Goal: Find specific page/section: Find specific page/section

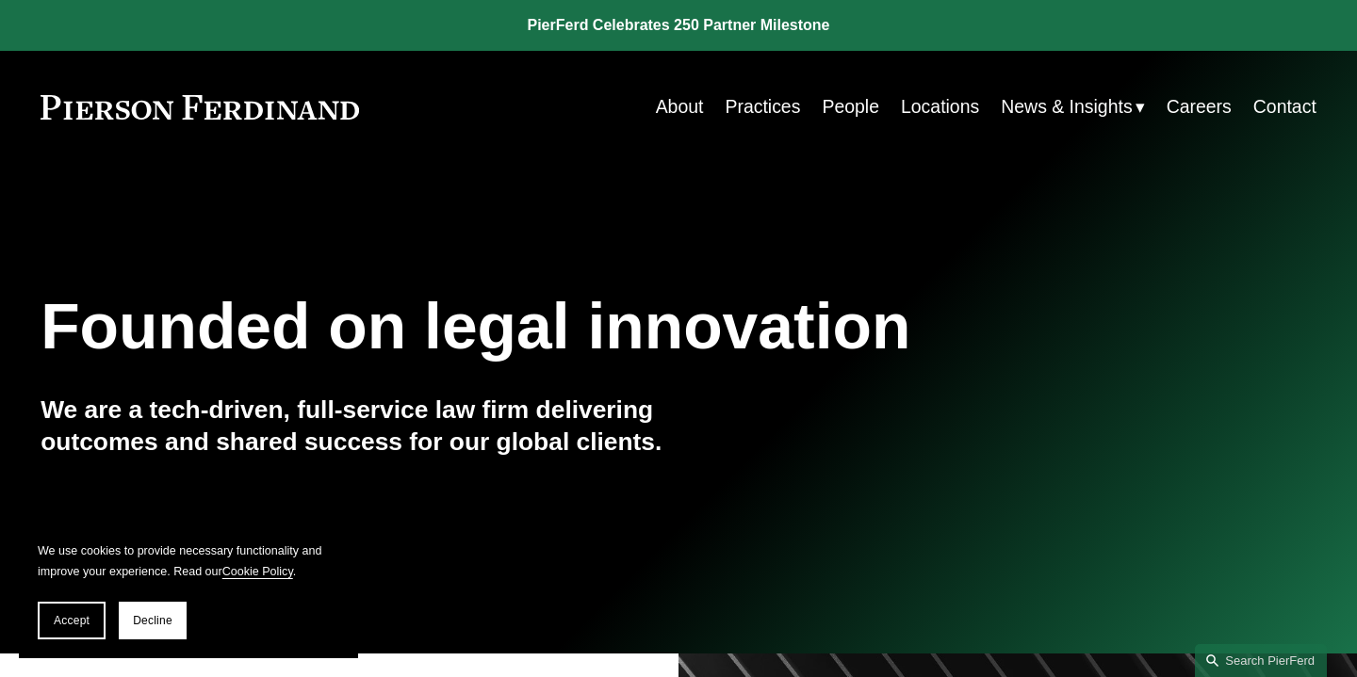
click at [830, 104] on link "People" at bounding box center [850, 107] width 57 height 37
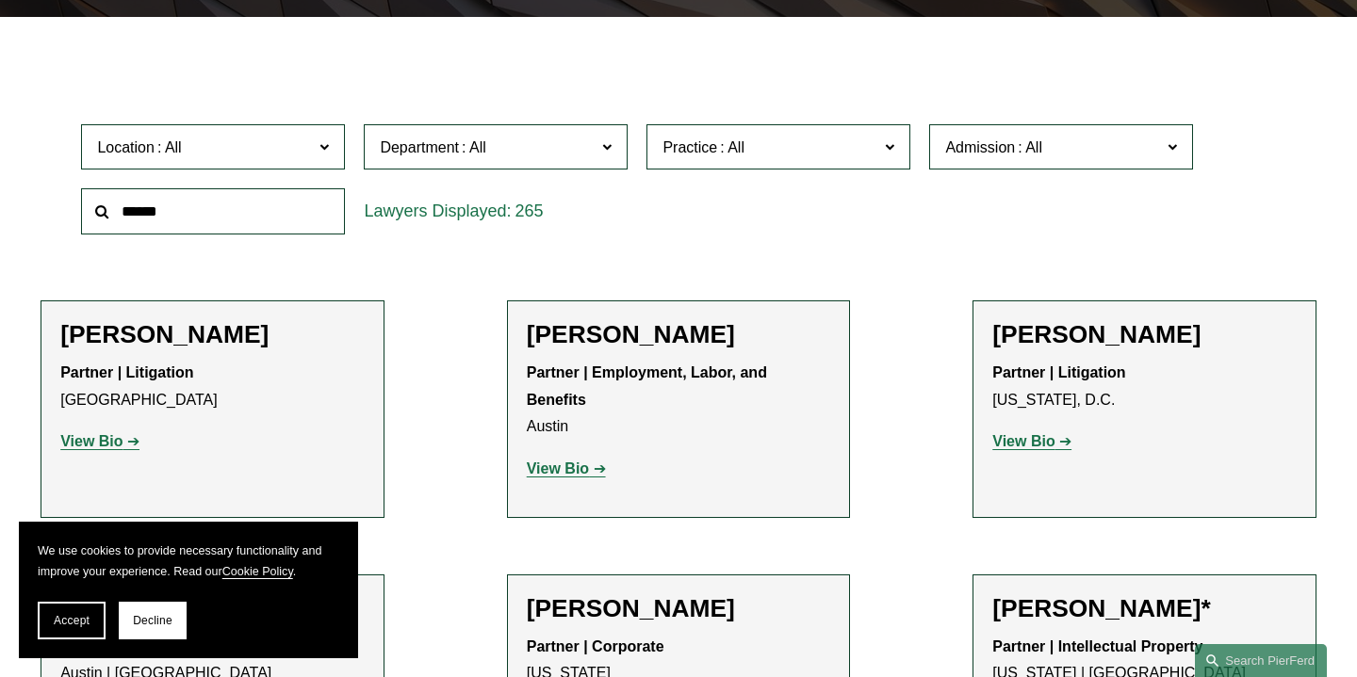
scroll to position [511, 0]
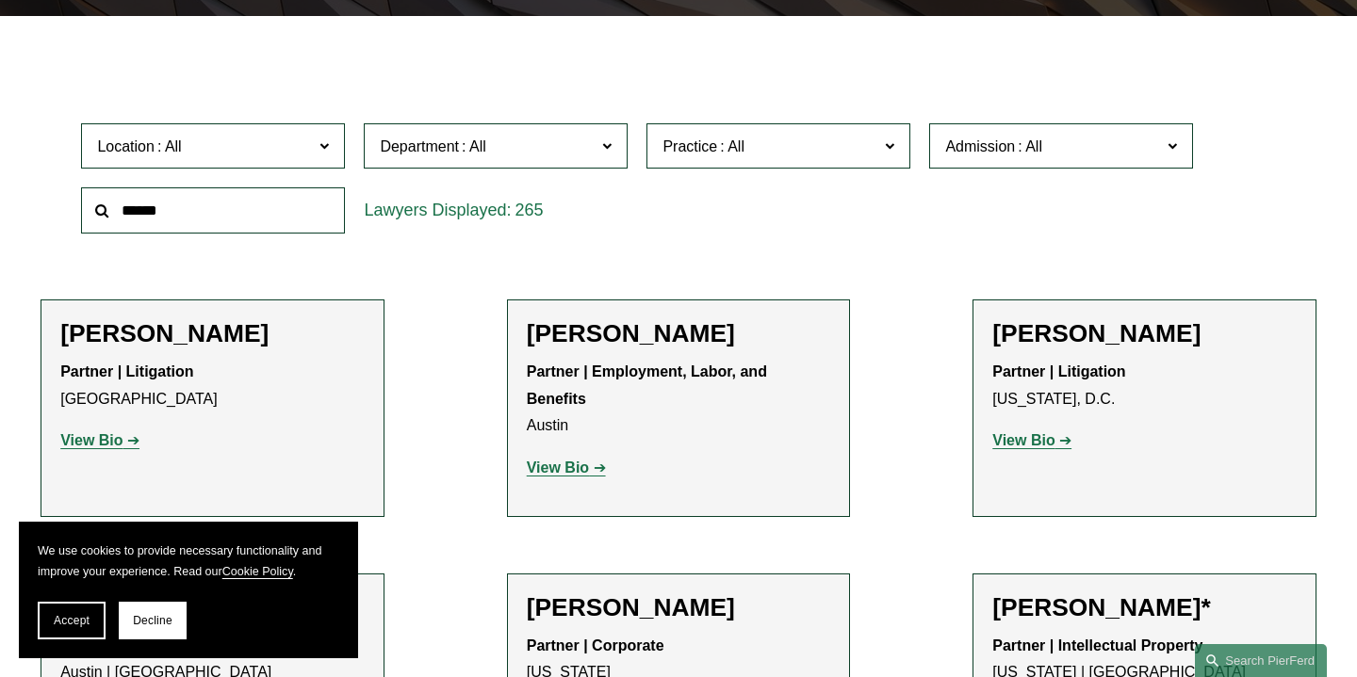
click at [288, 221] on input "text" at bounding box center [213, 210] width 264 height 46
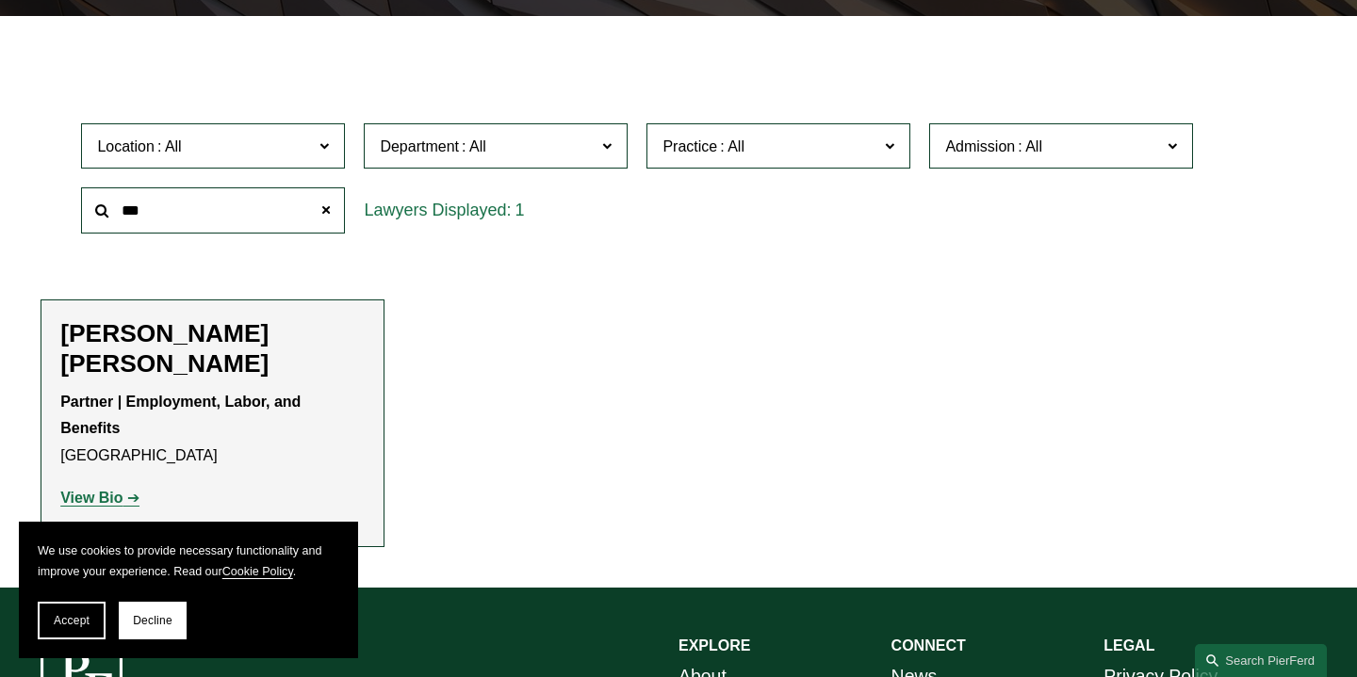
type input "***"
click at [183, 336] on h2 "[PERSON_NAME] [PERSON_NAME]" at bounding box center [212, 349] width 304 height 60
click at [122, 490] on link "View Bio" at bounding box center [99, 498] width 79 height 16
